Goal: Find specific page/section: Find specific page/section

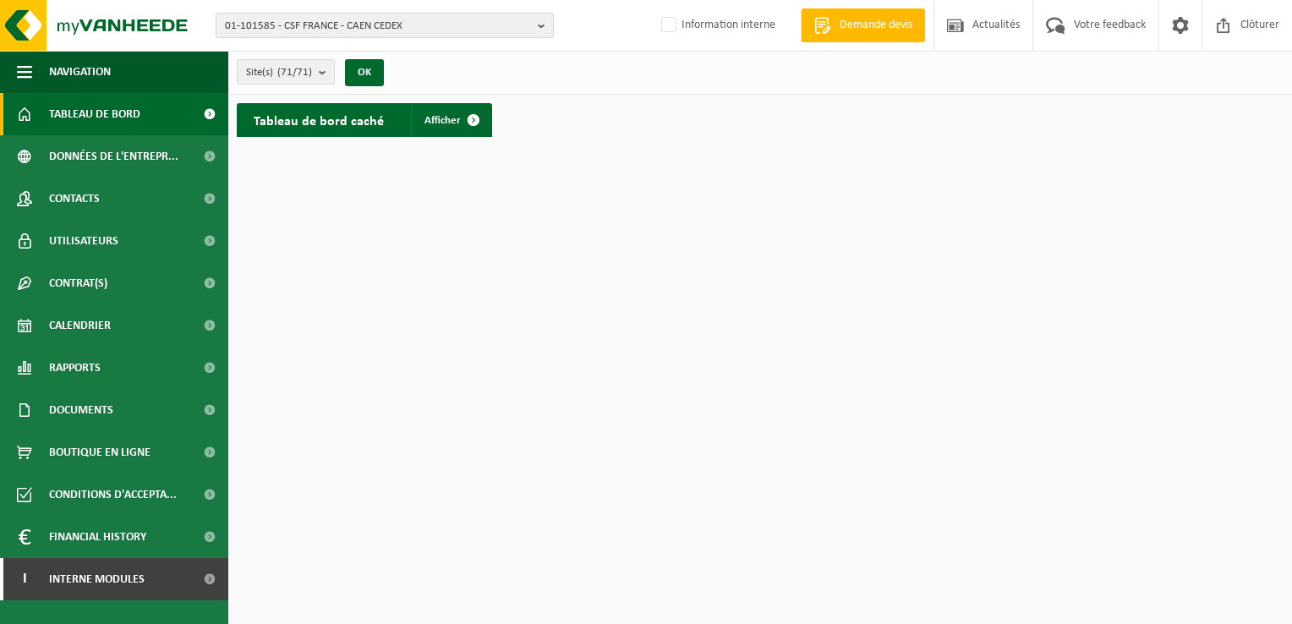
click at [294, 29] on span "01-101585 - CSF FRANCE - CAEN CEDEX" at bounding box center [378, 26] width 306 height 25
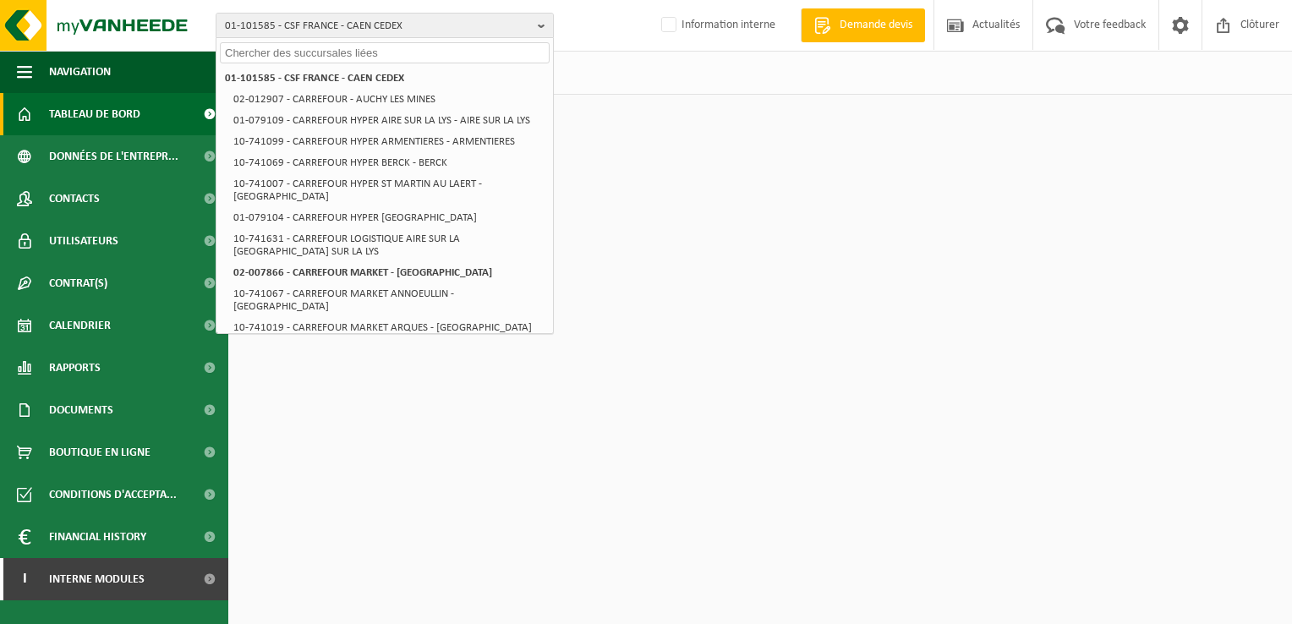
paste input "01-093301"
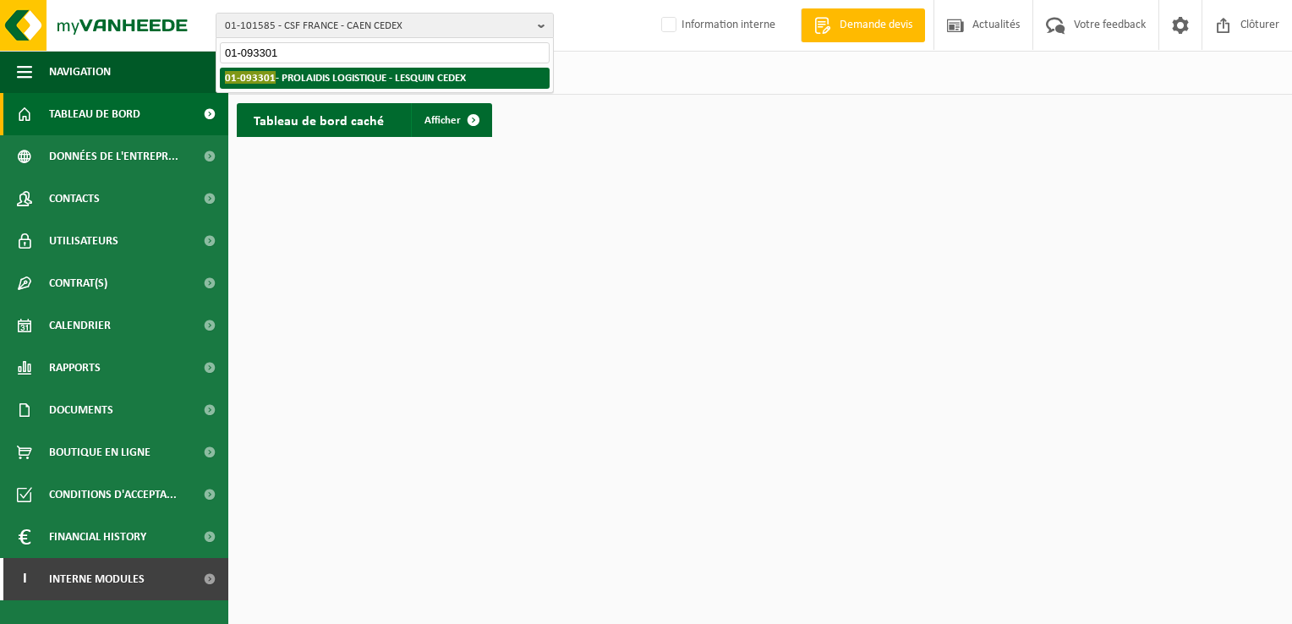
type input "01-093301"
click at [366, 82] on strong "01-093301 - PROLAIDIS LOGISTIQUE - LESQUIN CEDEX" at bounding box center [345, 77] width 241 height 13
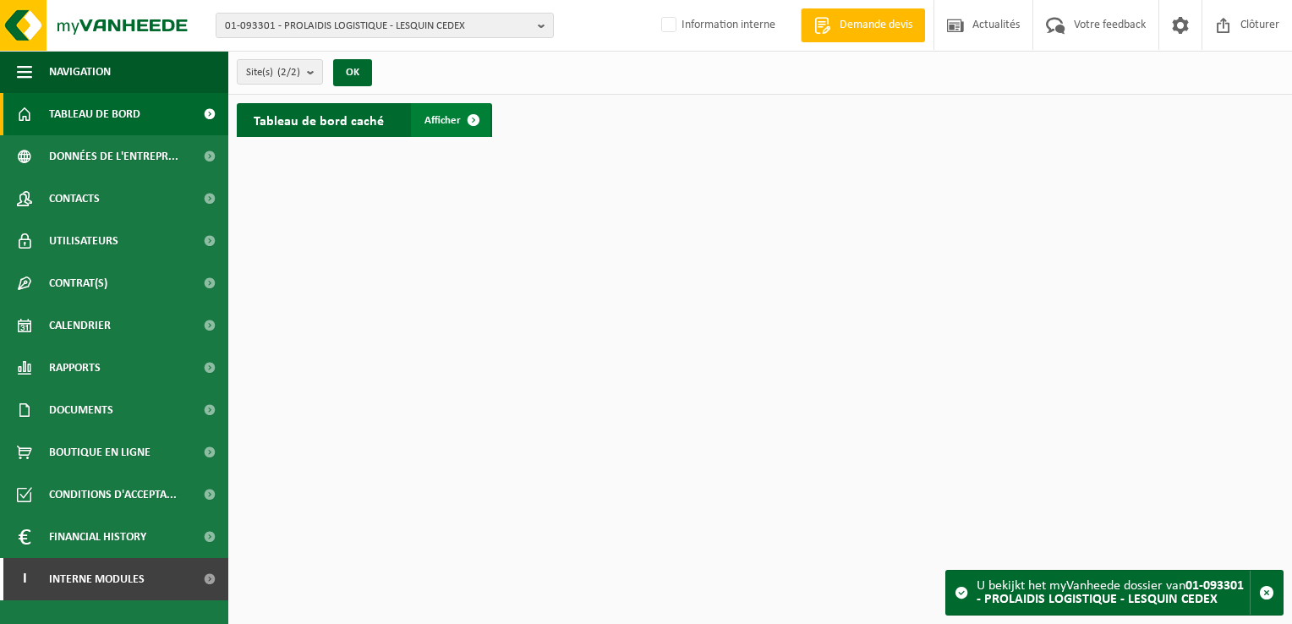
click at [451, 110] on link "Afficher" at bounding box center [450, 120] width 79 height 34
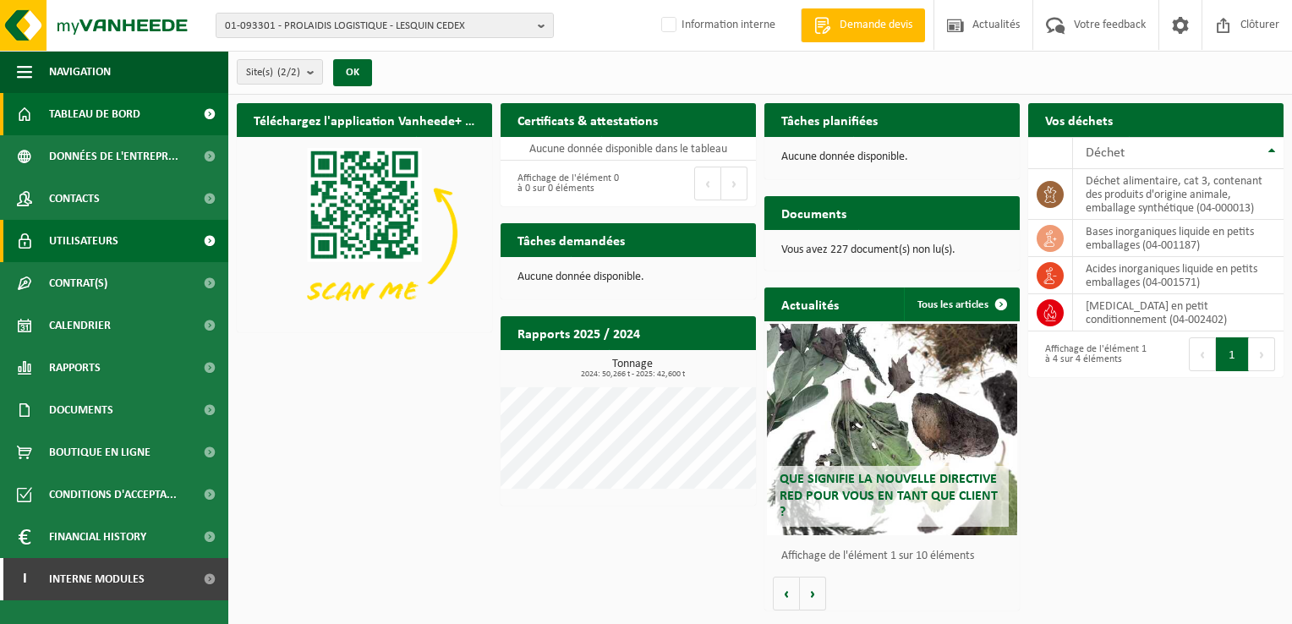
click at [91, 238] on span "Utilisateurs" at bounding box center [83, 241] width 69 height 42
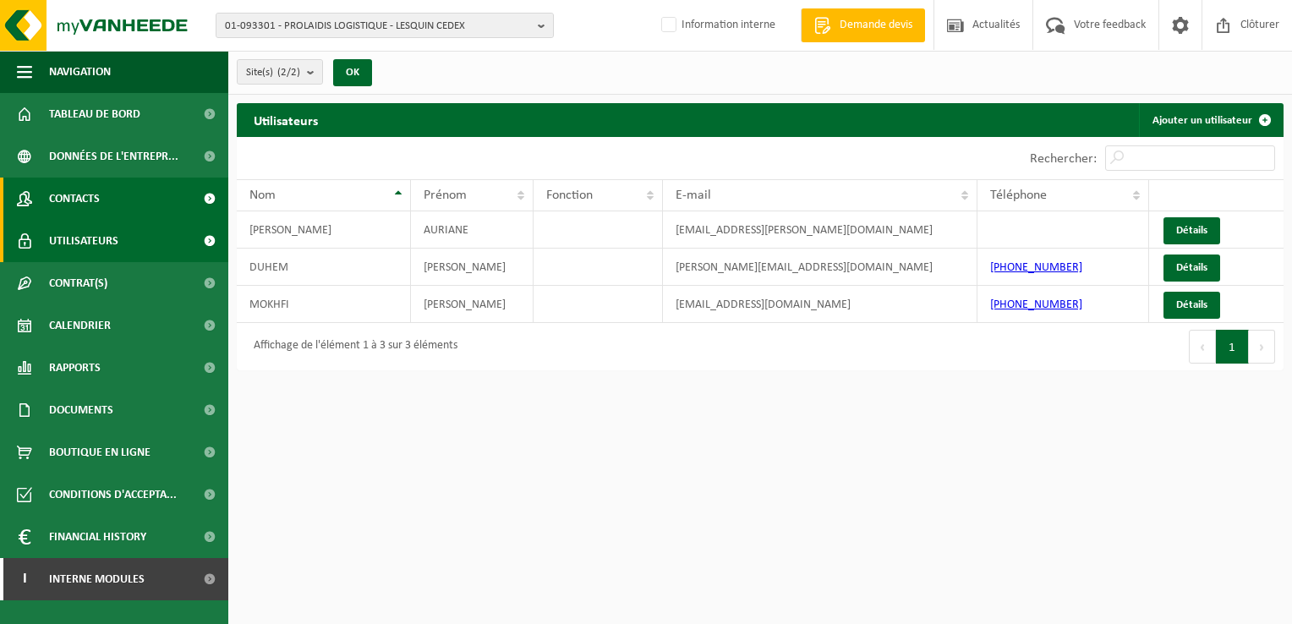
click at [98, 197] on span "Contacts" at bounding box center [74, 199] width 51 height 42
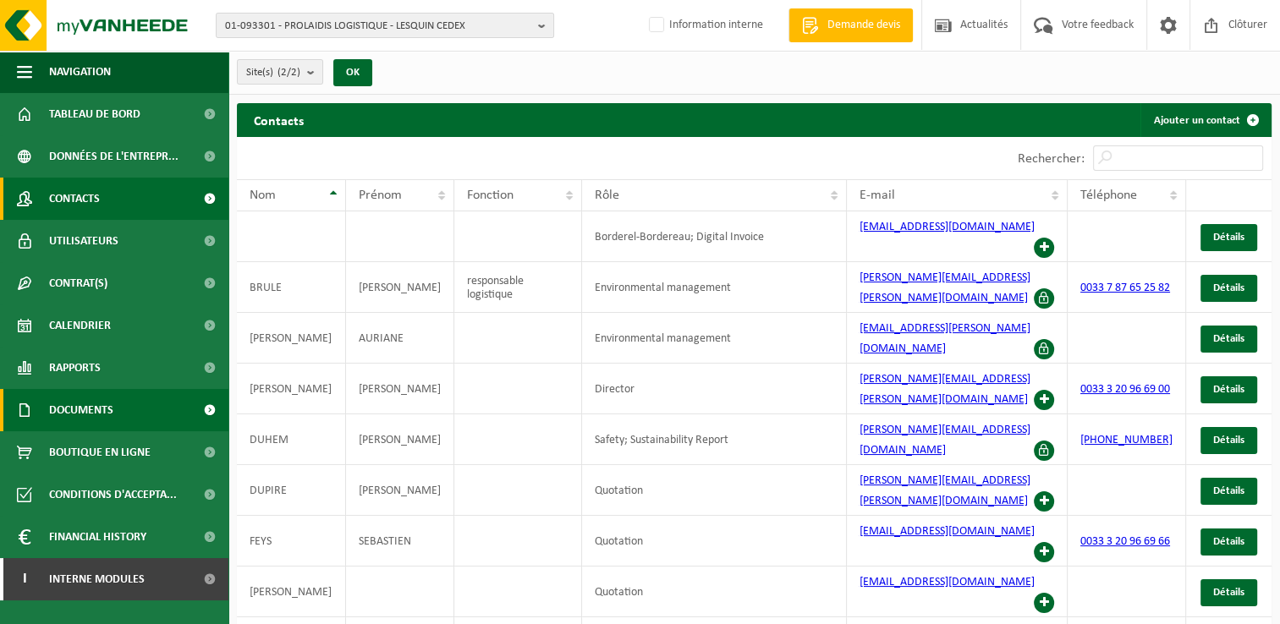
click at [95, 403] on span "Documents" at bounding box center [81, 410] width 64 height 42
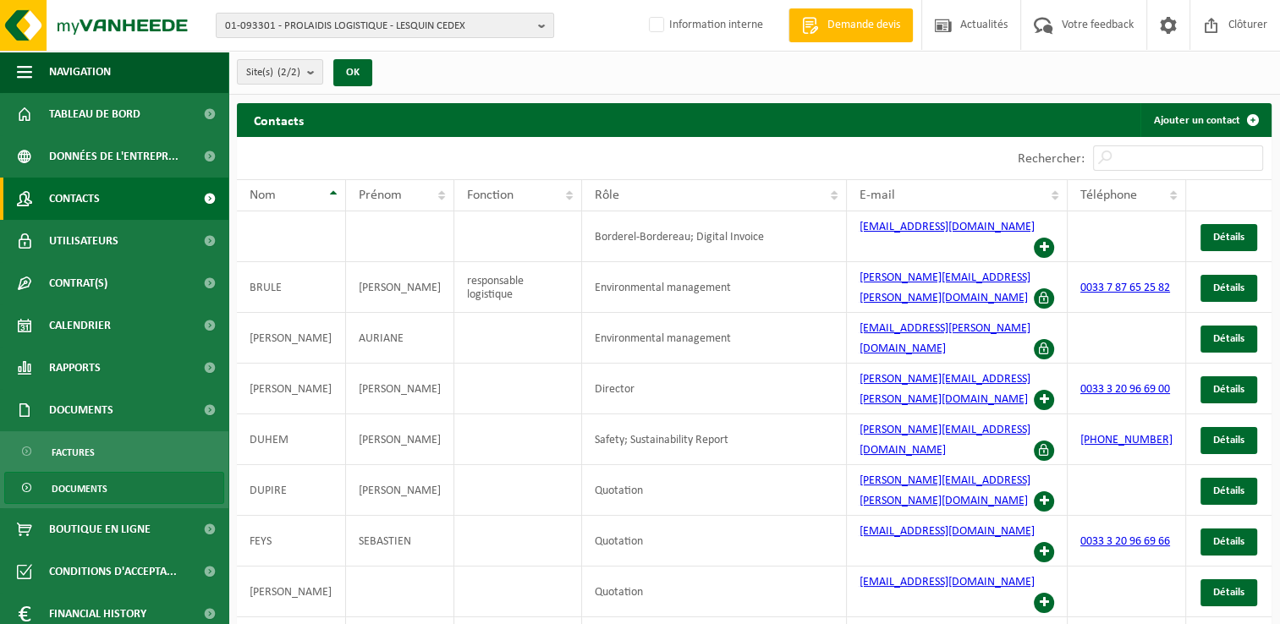
click at [88, 485] on span "Documents" at bounding box center [80, 489] width 56 height 32
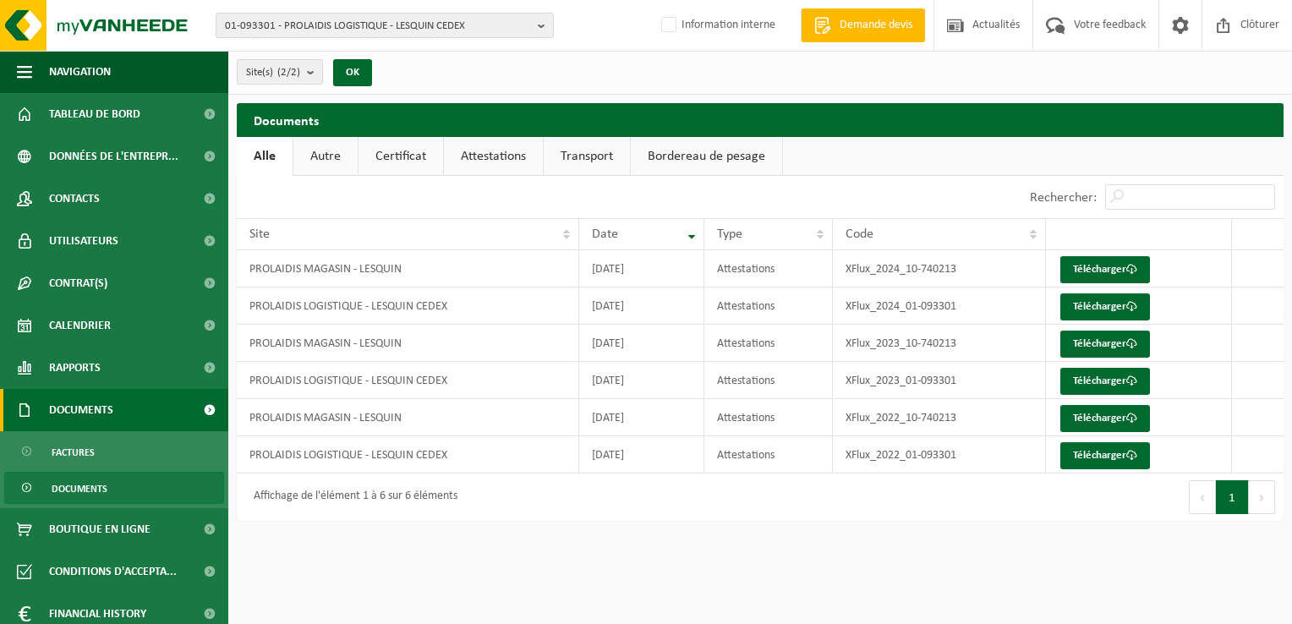
click at [85, 413] on span "Documents" at bounding box center [81, 410] width 64 height 42
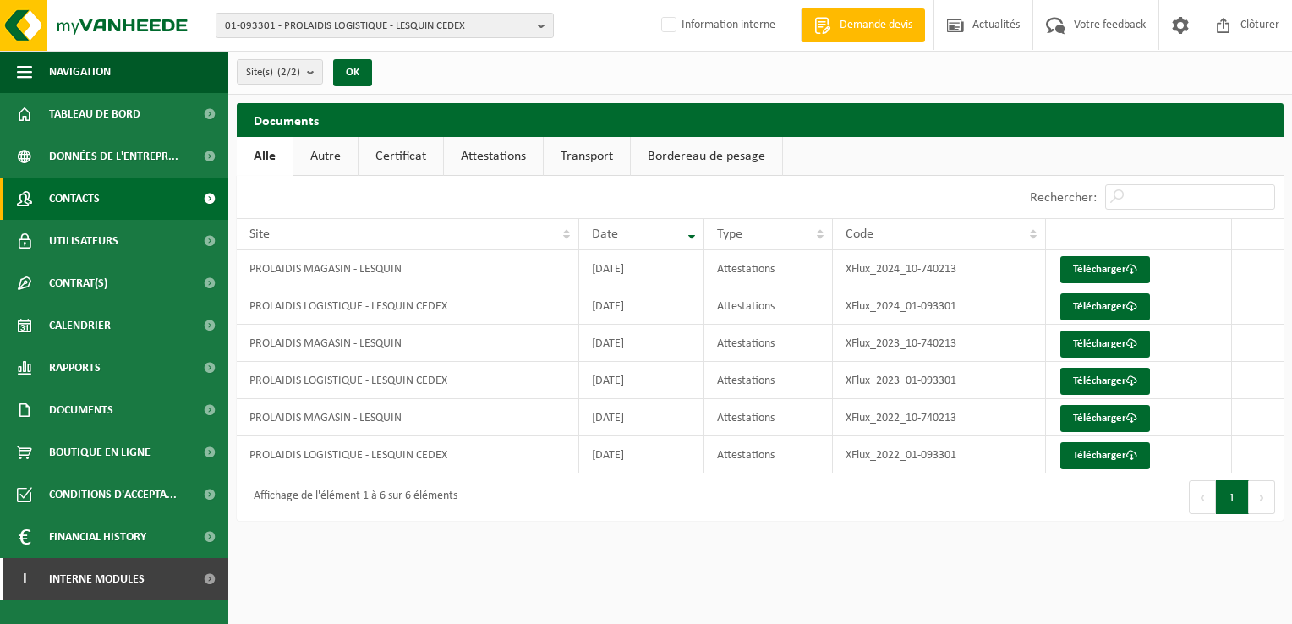
click at [88, 199] on span "Contacts" at bounding box center [74, 199] width 51 height 42
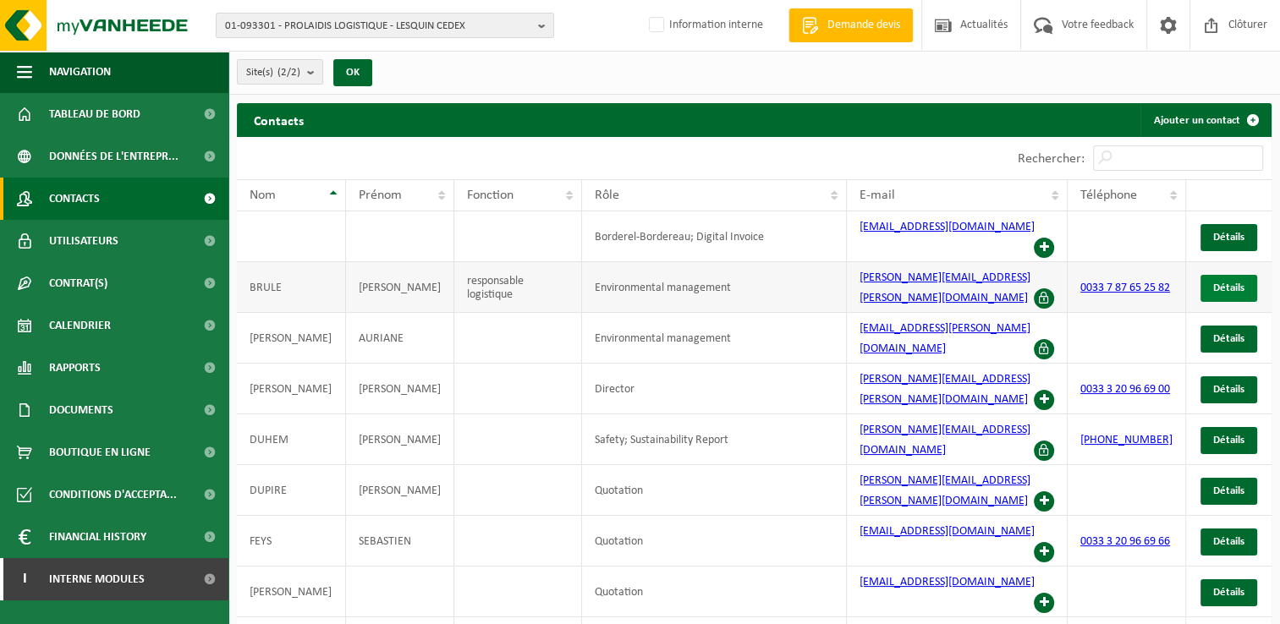
click at [1225, 282] on span "Détails" at bounding box center [1228, 287] width 31 height 11
